Goal: Check status: Check status

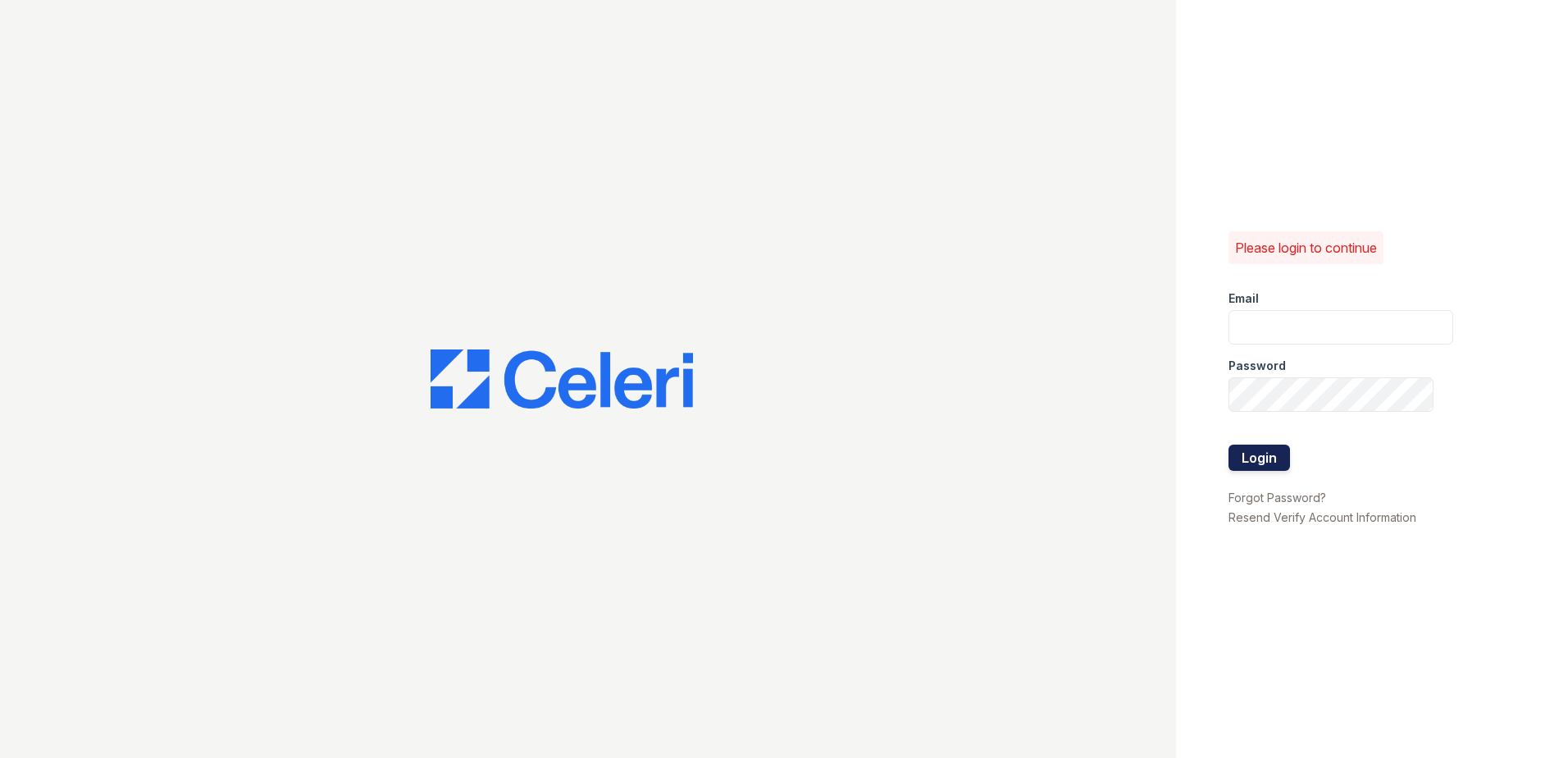
type input "[EMAIL_ADDRESS][DOMAIN_NAME]"
click at [1255, 447] on button "Login" at bounding box center [1260, 457] width 62 height 26
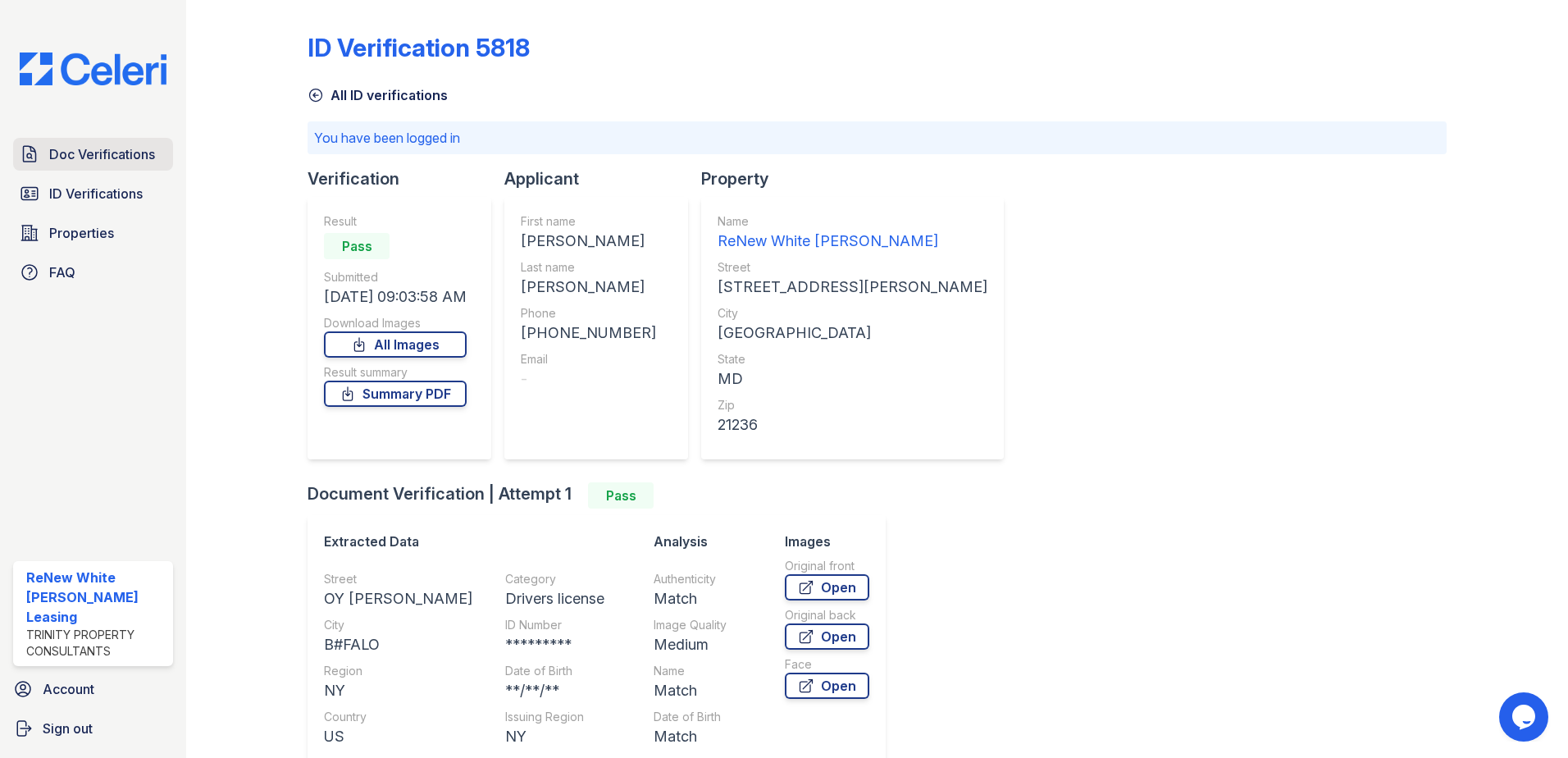
click at [103, 162] on span "Doc Verifications" at bounding box center [103, 154] width 106 height 20
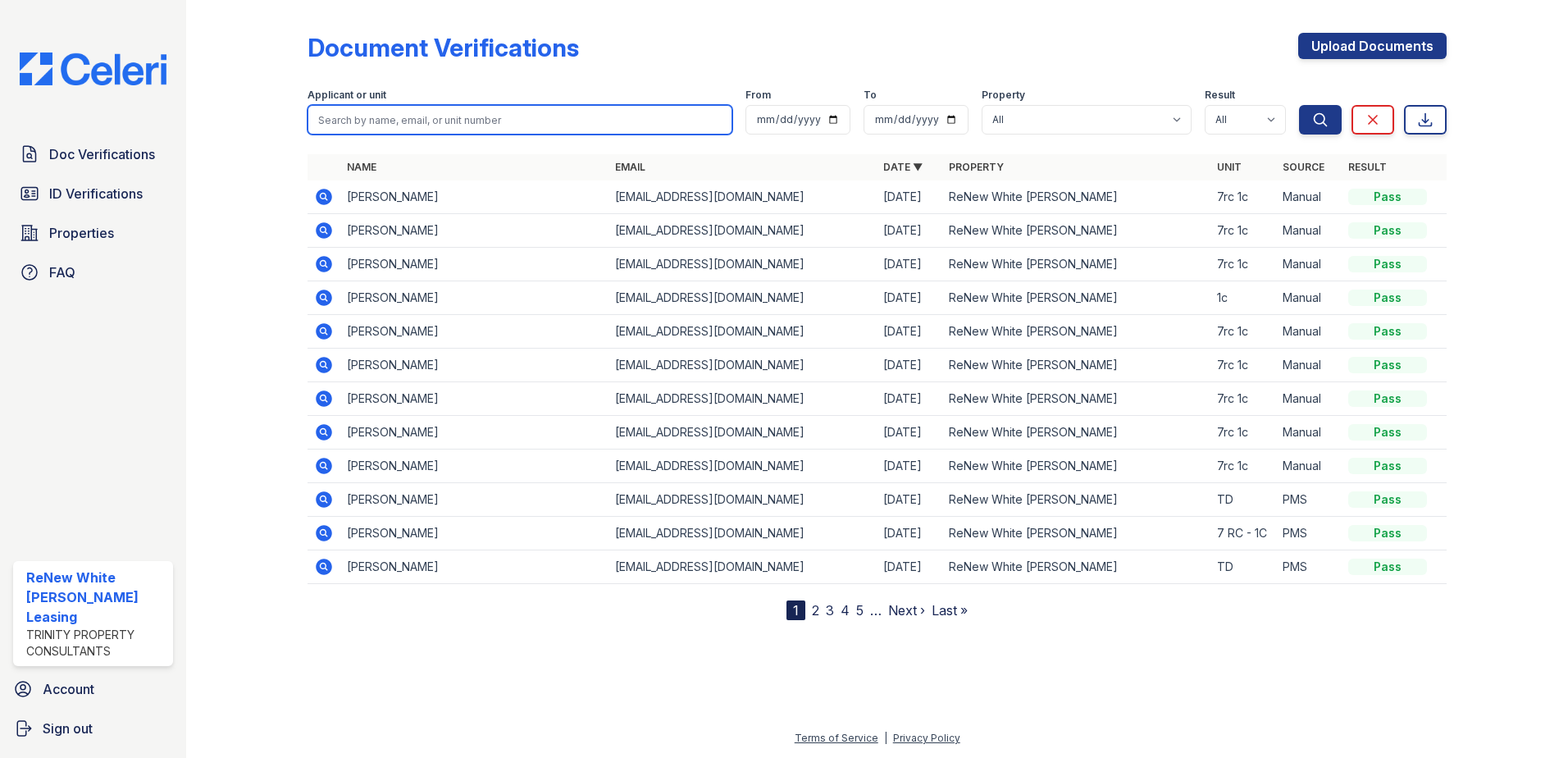
click at [398, 117] on input "search" at bounding box center [520, 120] width 425 height 30
type input "danyell"
click at [1299, 105] on button "Search" at bounding box center [1320, 120] width 43 height 30
